Goal: Transaction & Acquisition: Purchase product/service

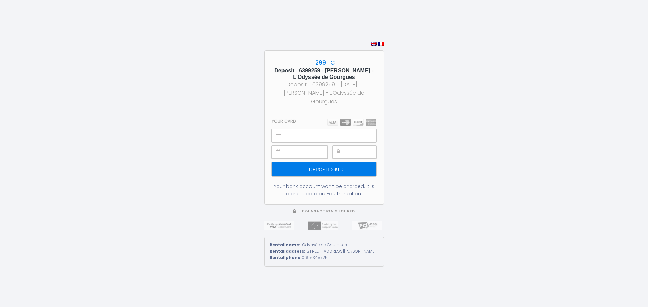
click at [325, 168] on input "Deposit 299 €" at bounding box center [324, 169] width 104 height 14
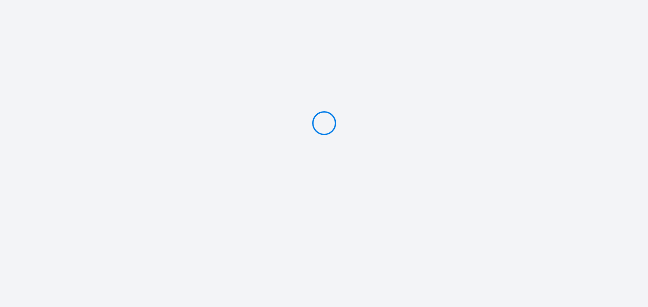
type input "Deposit 299 €"
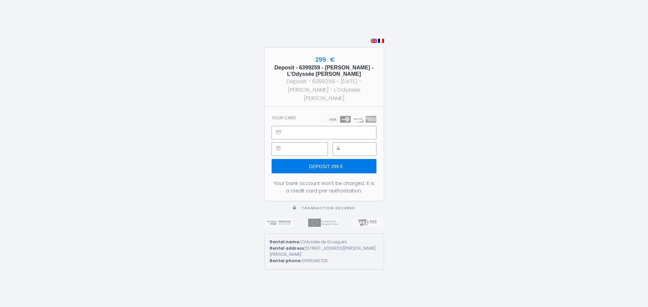
click at [327, 164] on input "Deposit 299 €" at bounding box center [324, 166] width 104 height 14
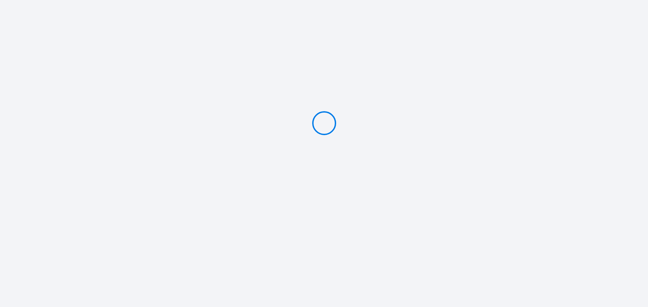
type input "Deposit 299 €"
